Goal: Transaction & Acquisition: Purchase product/service

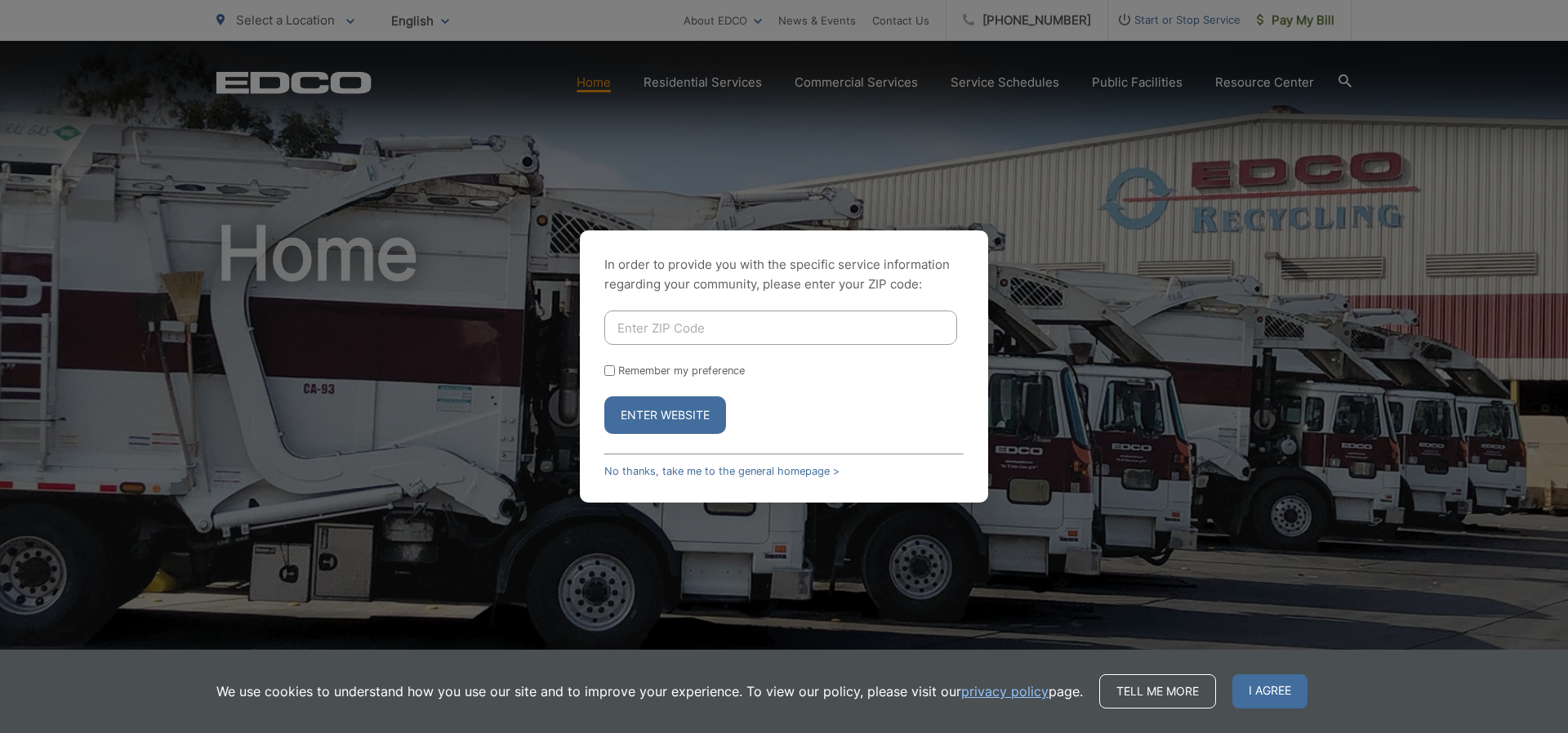
click at [643, 333] on input "Enter ZIP Code" at bounding box center [780, 328] width 353 height 34
type input "92028"
click at [679, 414] on button "Enter Website" at bounding box center [665, 415] width 122 height 38
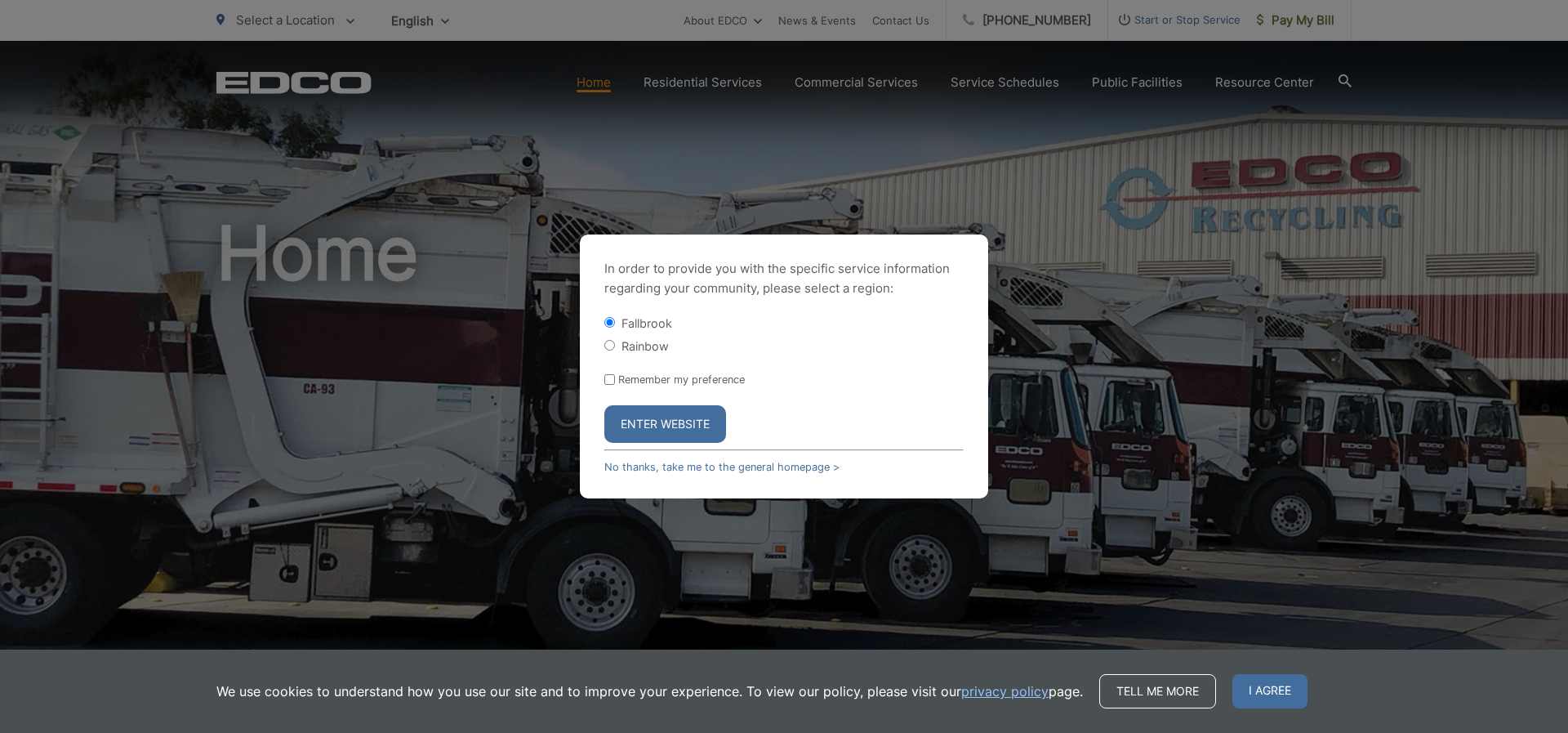
click at [609, 377] on input "Remember my preference" at bounding box center [610, 380] width 11 height 11
checkbox input "true"
click at [652, 413] on button "Enter Website" at bounding box center [665, 424] width 122 height 38
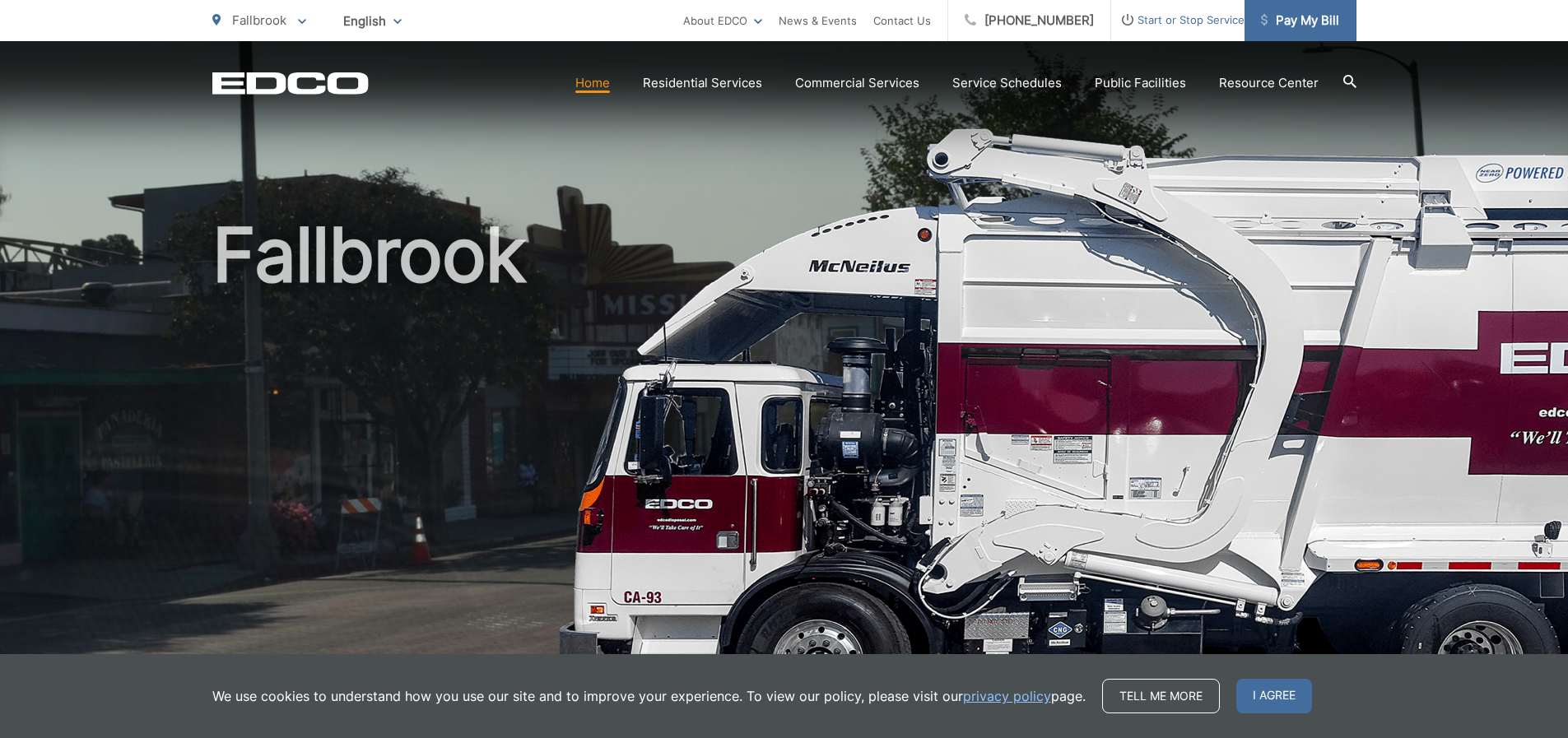
click at [1299, 22] on span "Pay My Bill" at bounding box center [1300, 21] width 78 height 20
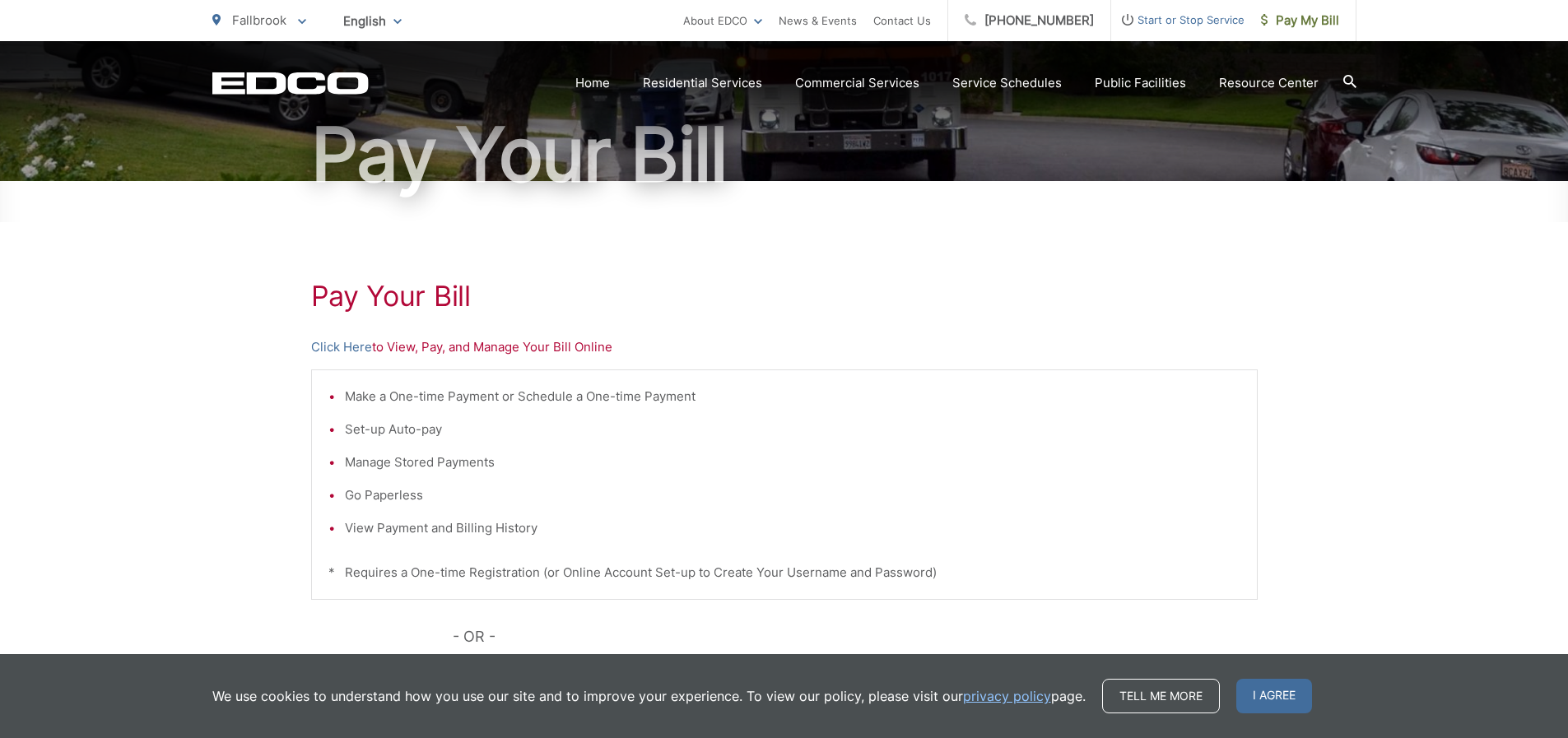
scroll to position [165, 0]
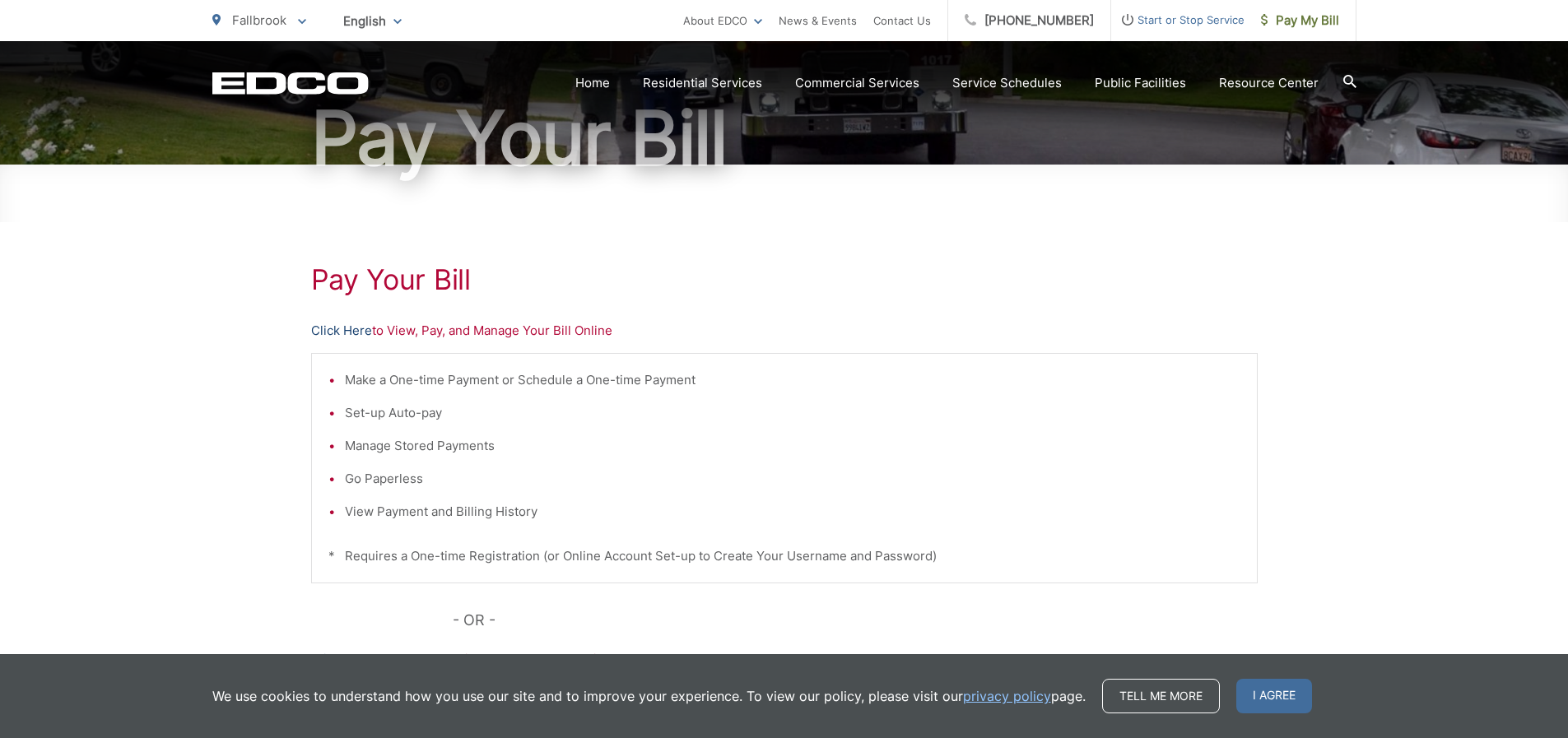
click at [355, 329] on link "Click Here" at bounding box center [341, 331] width 61 height 20
